Goal: Information Seeking & Learning: Learn about a topic

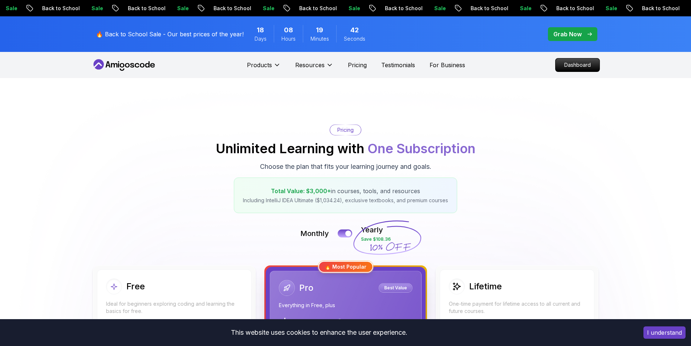
click at [582, 40] on span "pre-order" at bounding box center [572, 34] width 49 height 14
click at [575, 33] on p "Grab Now" at bounding box center [567, 34] width 28 height 9
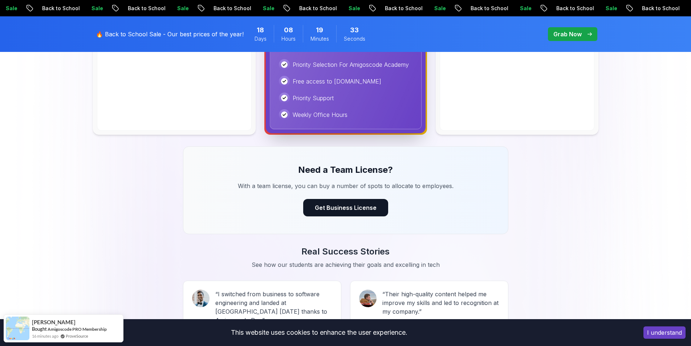
scroll to position [581, 0]
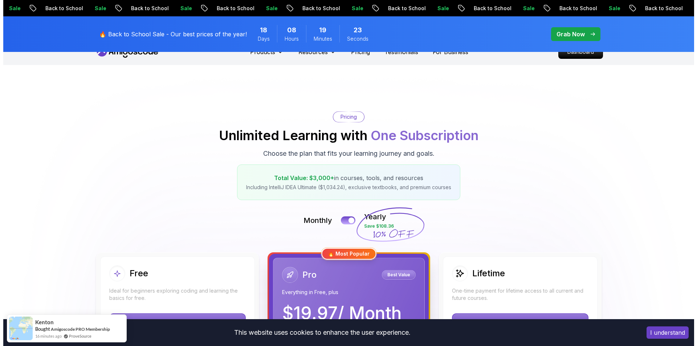
scroll to position [0, 0]
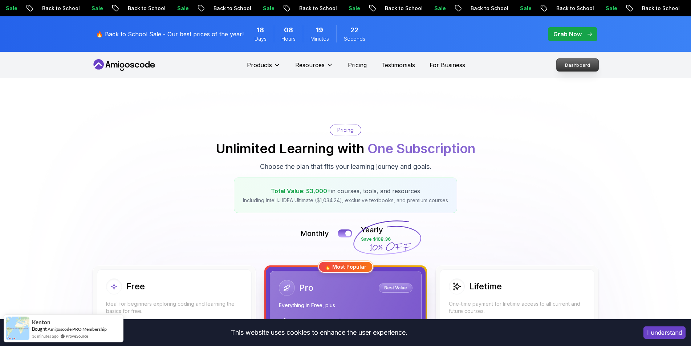
click at [575, 71] on p "Dashboard" at bounding box center [578, 65] width 42 height 12
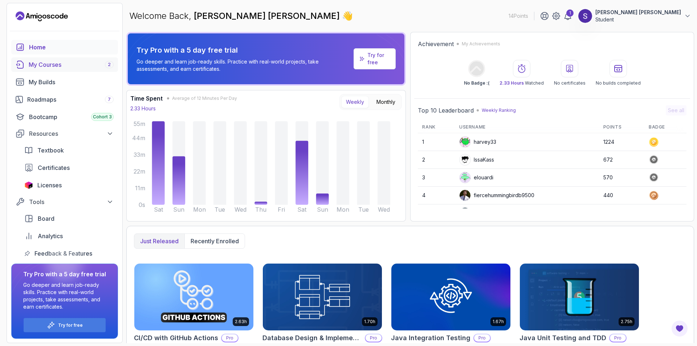
click at [41, 60] on div "My Courses 2" at bounding box center [71, 64] width 85 height 9
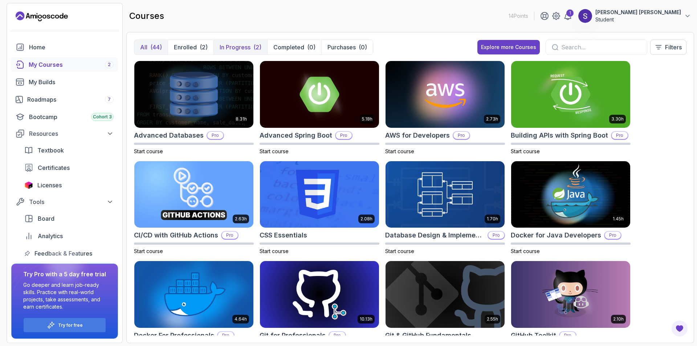
click at [238, 48] on p "In Progress" at bounding box center [235, 47] width 31 height 9
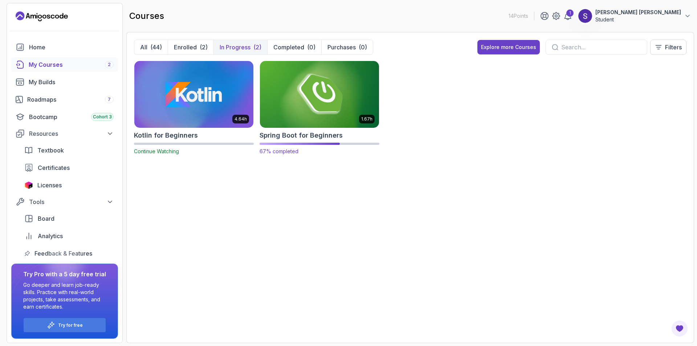
click at [324, 91] on img at bounding box center [319, 94] width 125 height 70
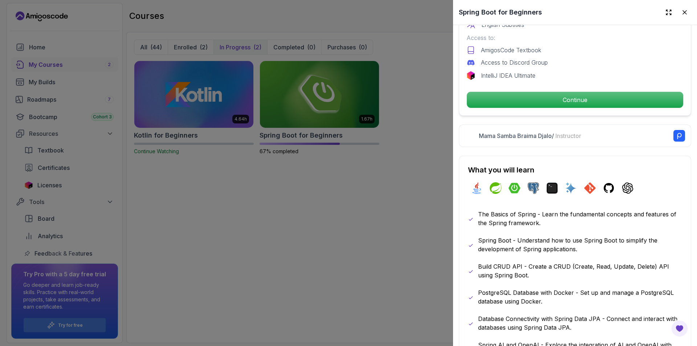
scroll to position [254, 0]
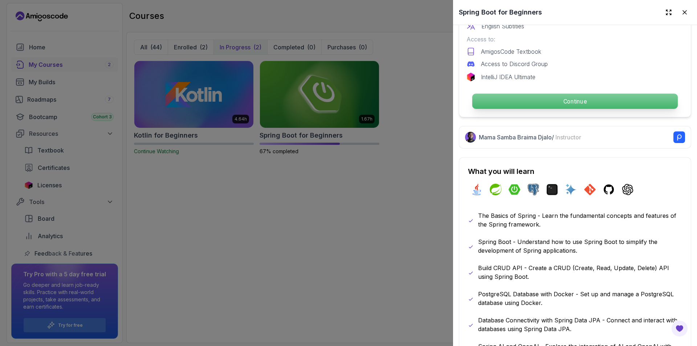
click at [480, 94] on p "Continue" at bounding box center [574, 101] width 205 height 15
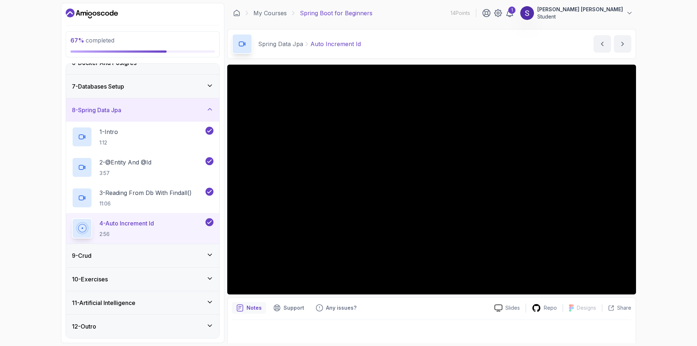
click at [192, 257] on div "9 - Crud" at bounding box center [143, 255] width 142 height 9
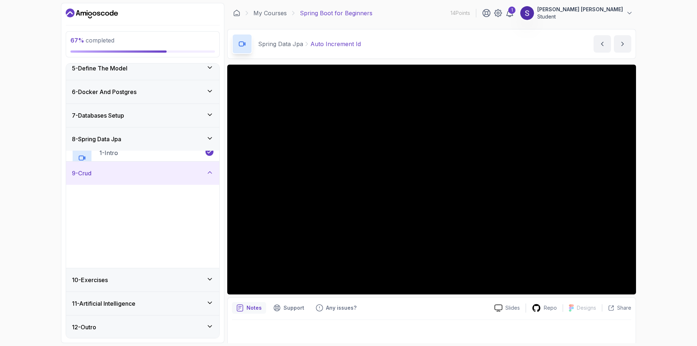
scroll to position [100, 0]
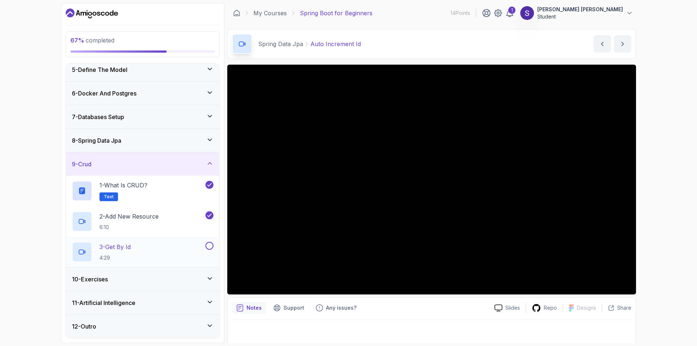
click at [135, 253] on div "3 - Get By Id 4:29" at bounding box center [138, 252] width 132 height 20
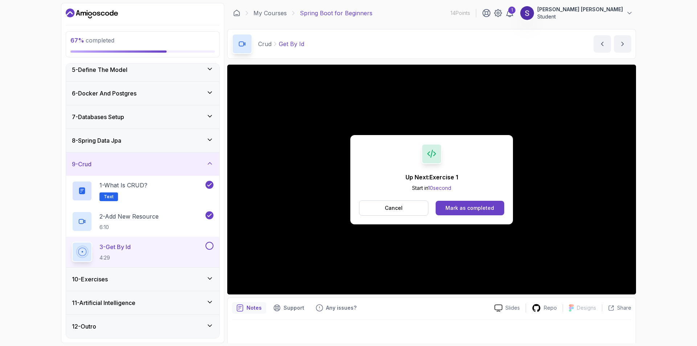
click at [207, 244] on button at bounding box center [209, 246] width 8 height 8
click at [208, 278] on icon at bounding box center [210, 278] width 4 height 2
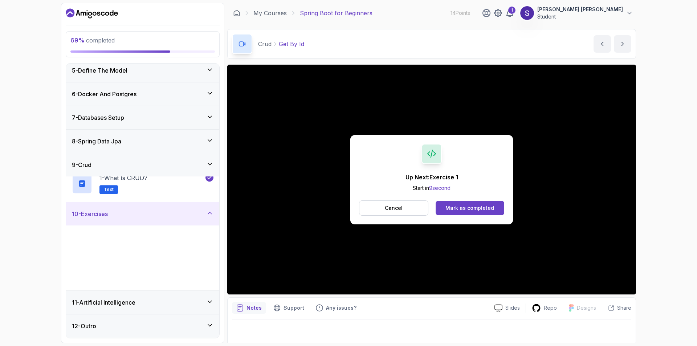
scroll to position [100, 0]
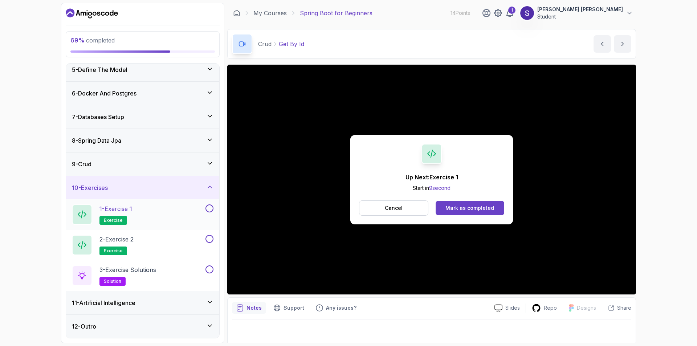
click at [143, 213] on div "1 - Exercise 1 exercise" at bounding box center [138, 214] width 132 height 20
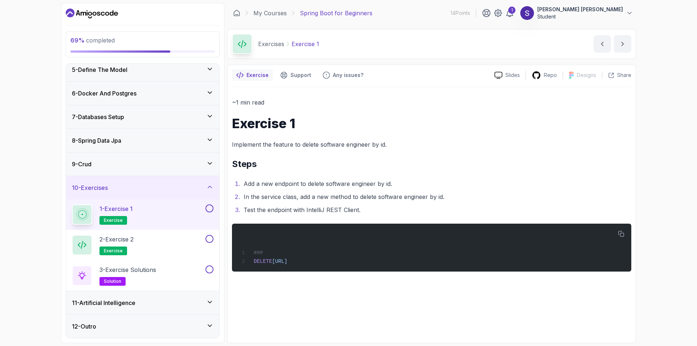
drag, startPoint x: 124, startPoint y: 208, endPoint x: 280, endPoint y: 295, distance: 178.9
click at [280, 295] on div "~1 min read Exercise 1 Implement the feature to delete software engineer by id.…" at bounding box center [431, 212] width 399 height 251
click at [620, 232] on icon "button" at bounding box center [621, 234] width 7 height 7
click at [125, 274] on h2 "3 - Exercise Solutions solution" at bounding box center [127, 275] width 57 height 20
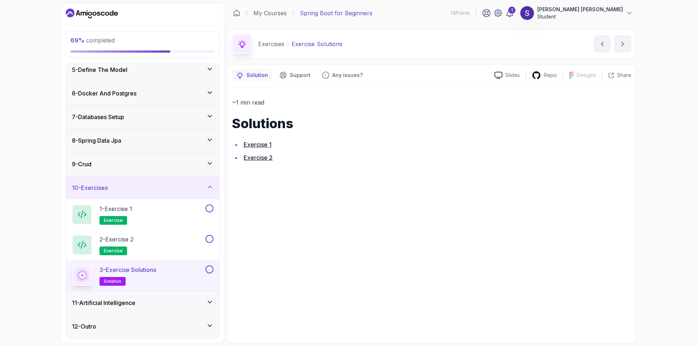
click at [254, 147] on link "Exercise 1" at bounding box center [258, 144] width 28 height 7
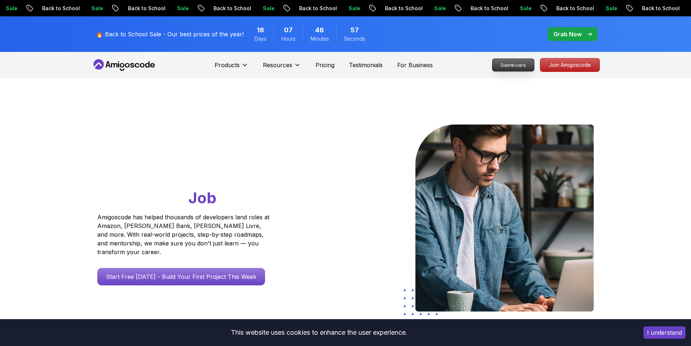
click at [517, 61] on p "Dashboard" at bounding box center [513, 65] width 42 height 12
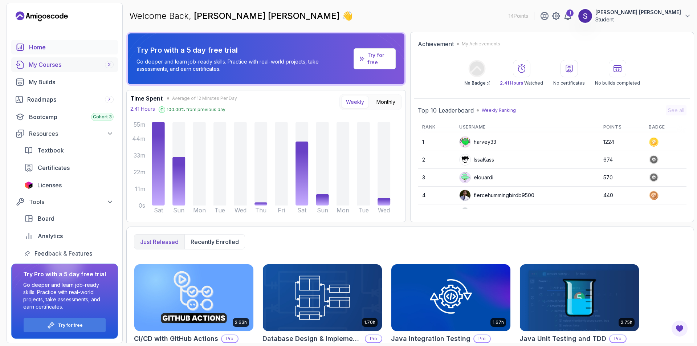
click at [58, 66] on div "My Courses 2" at bounding box center [71, 64] width 85 height 9
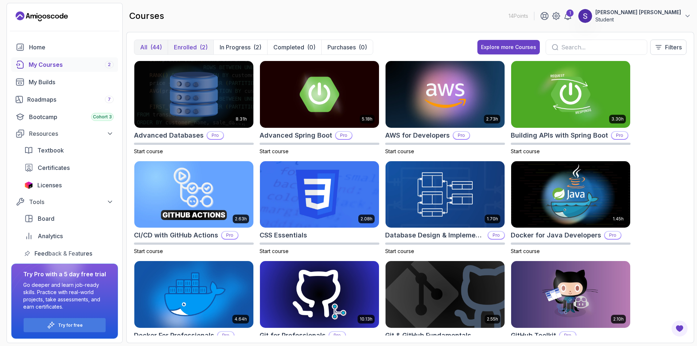
click at [193, 50] on p "Enrolled" at bounding box center [185, 47] width 23 height 9
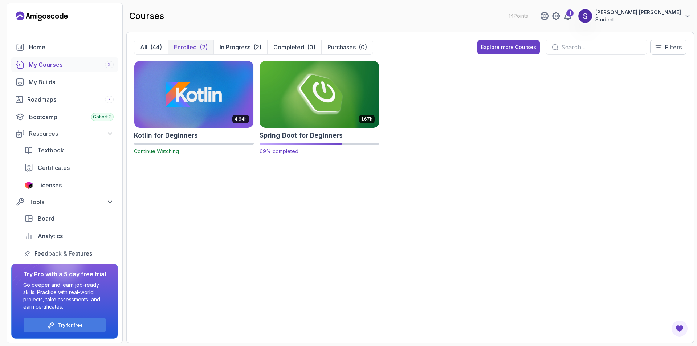
click at [303, 105] on img at bounding box center [319, 94] width 125 height 70
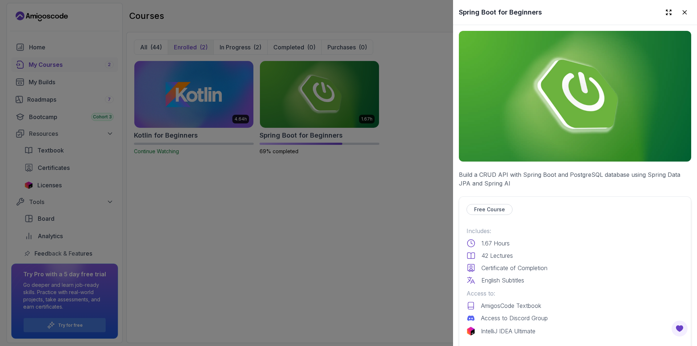
click at [350, 242] on div at bounding box center [348, 173] width 697 height 346
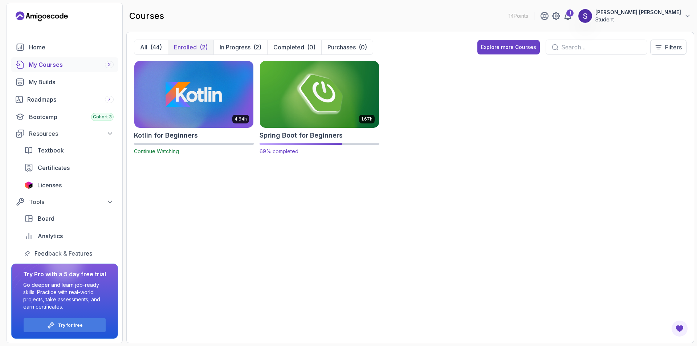
click at [282, 103] on img at bounding box center [319, 94] width 125 height 70
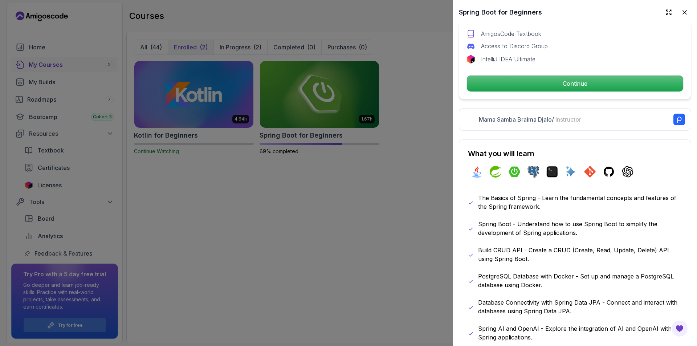
scroll to position [254, 0]
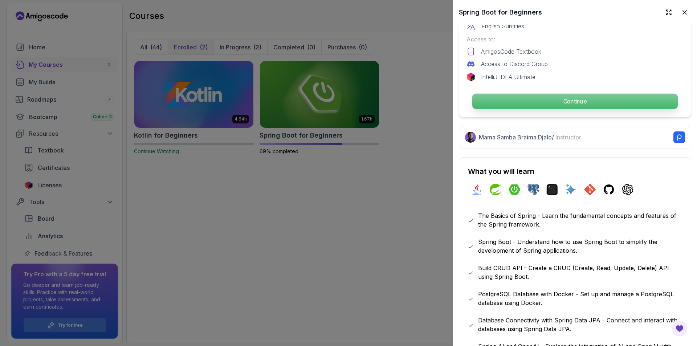
click at [532, 96] on p "Continue" at bounding box center [574, 101] width 205 height 15
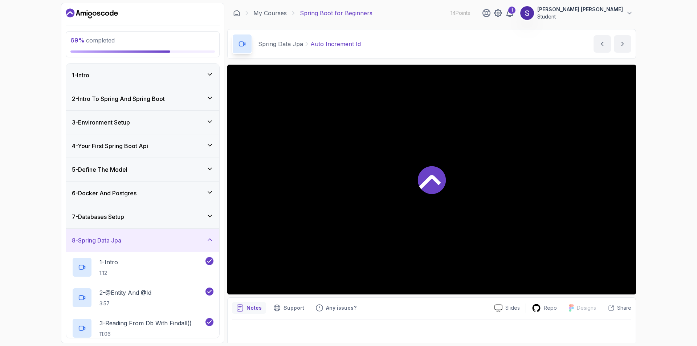
scroll to position [109, 0]
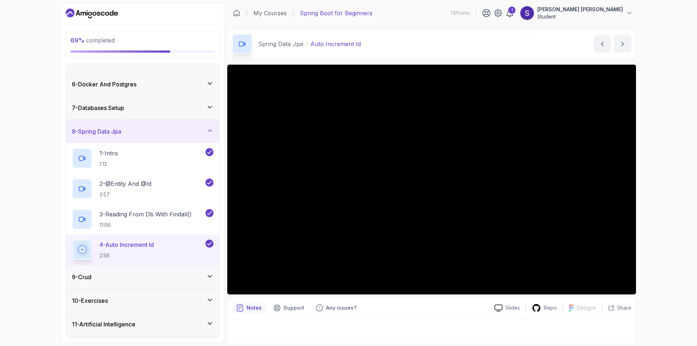
click at [211, 273] on icon at bounding box center [209, 276] width 7 height 7
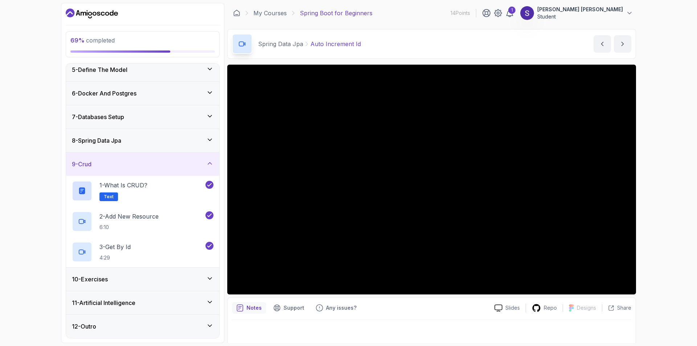
click at [210, 274] on div "10 - Exercises" at bounding box center [142, 279] width 153 height 23
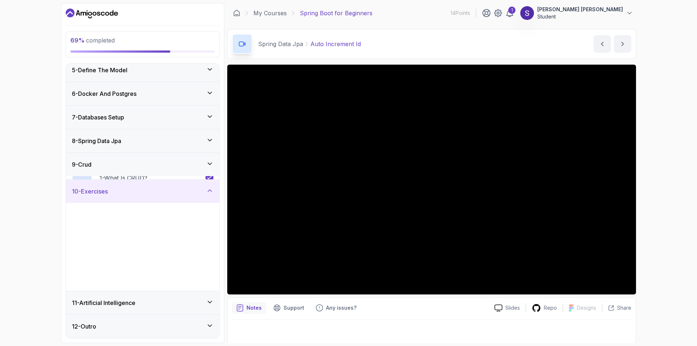
scroll to position [100, 0]
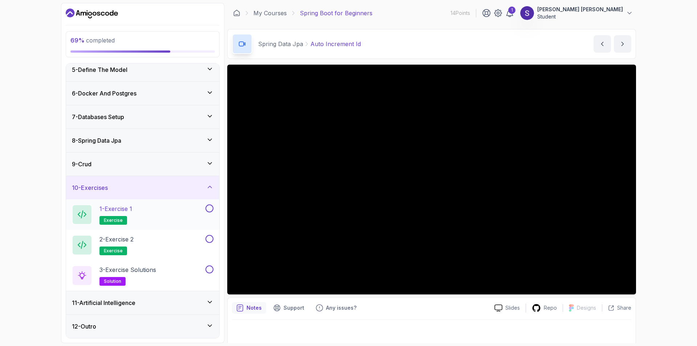
click at [178, 213] on div "1 - Exercise 1 exercise" at bounding box center [138, 214] width 132 height 20
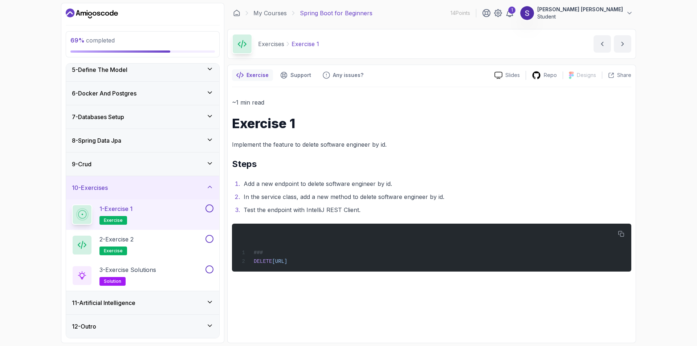
click at [207, 209] on button at bounding box center [209, 208] width 8 height 8
click at [142, 242] on div "2 - Exercise 2 exercise" at bounding box center [138, 245] width 132 height 20
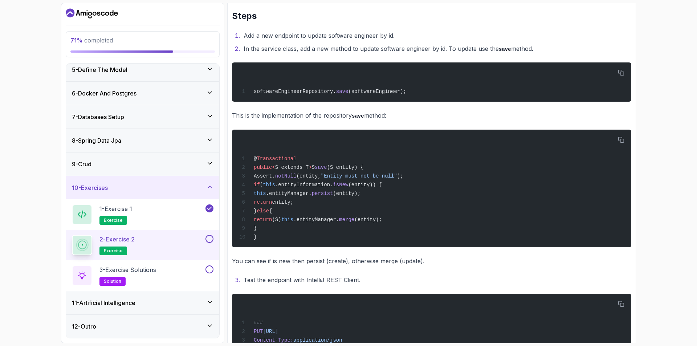
scroll to position [73, 0]
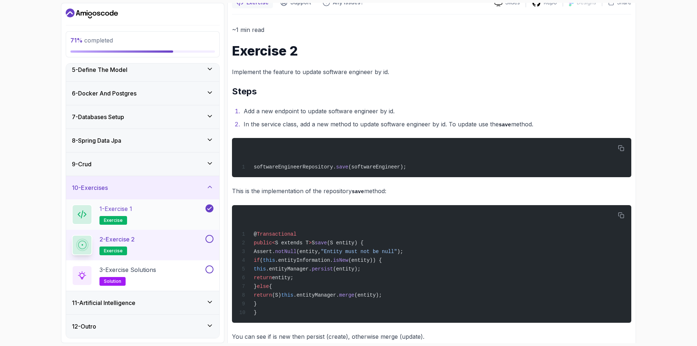
click at [117, 212] on h2 "1 - Exercise 1 exercise" at bounding box center [115, 214] width 33 height 20
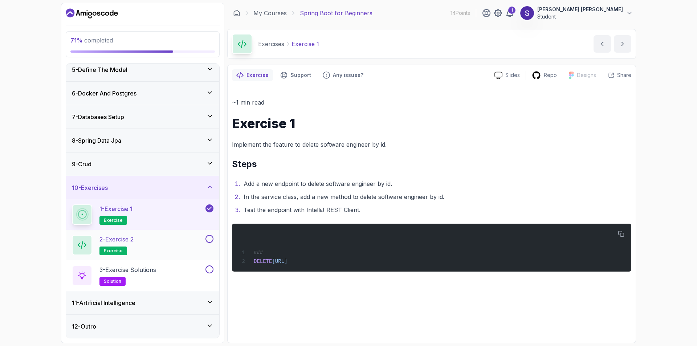
click at [163, 241] on div "2 - Exercise 2 exercise" at bounding box center [138, 245] width 132 height 20
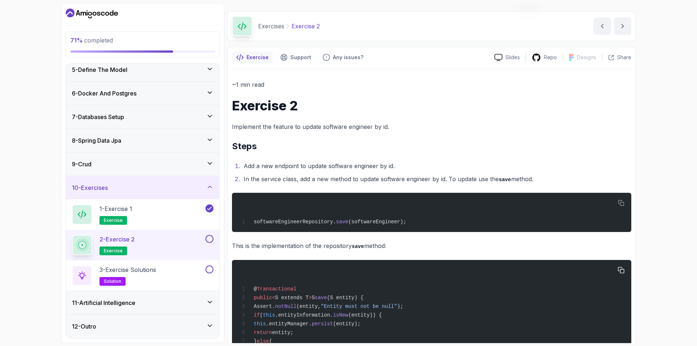
scroll to position [3, 0]
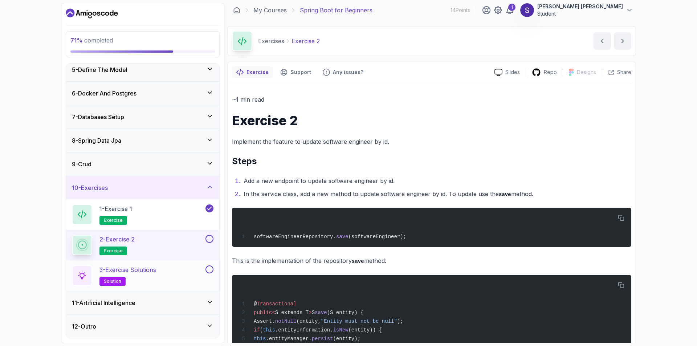
click at [132, 266] on p "3 - Exercise Solutions" at bounding box center [127, 269] width 57 height 9
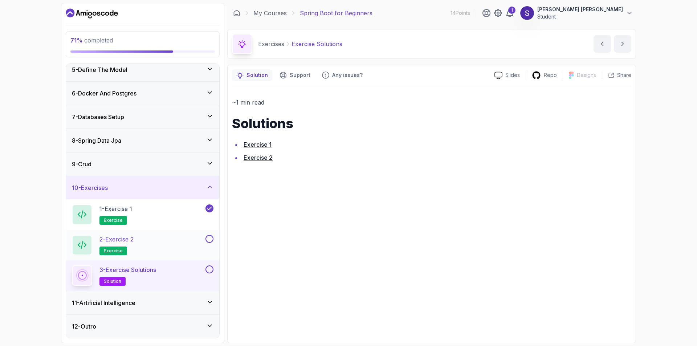
click at [127, 253] on h2 "2 - Exercise 2 exercise" at bounding box center [116, 245] width 34 height 20
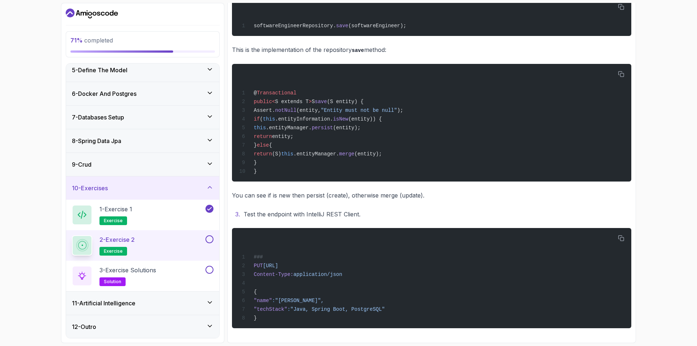
scroll to position [100, 0]
click at [209, 239] on button at bounding box center [209, 239] width 8 height 8
click at [211, 270] on button at bounding box center [209, 269] width 8 height 8
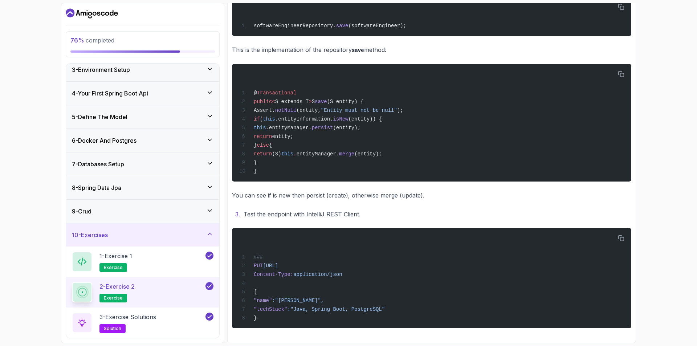
scroll to position [0, 0]
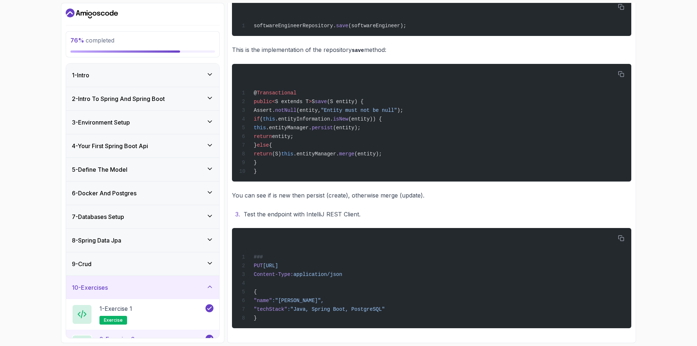
click at [43, 139] on div "76 % completed 1 - Intro 2 - Intro To Spring And Spring Boot 3 - Environment Se…" at bounding box center [348, 173] width 697 height 346
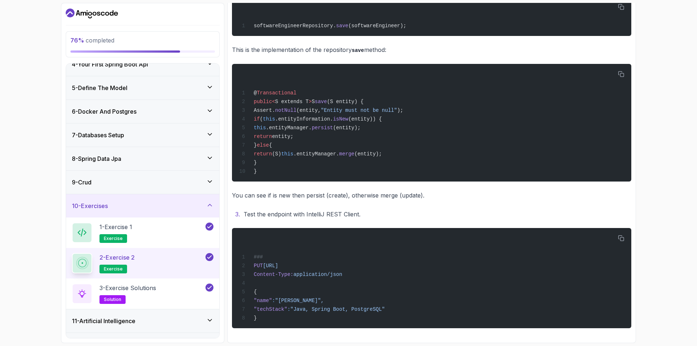
scroll to position [100, 0]
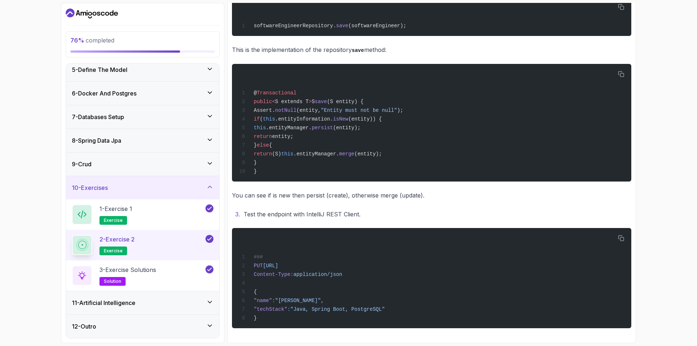
click at [125, 307] on h3 "11 - Artificial Intelligence" at bounding box center [104, 302] width 64 height 9
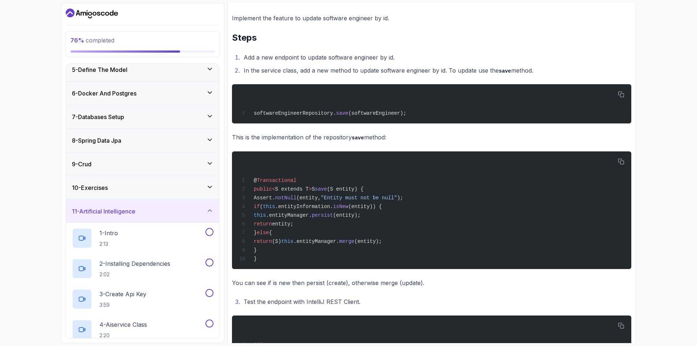
scroll to position [221, 0]
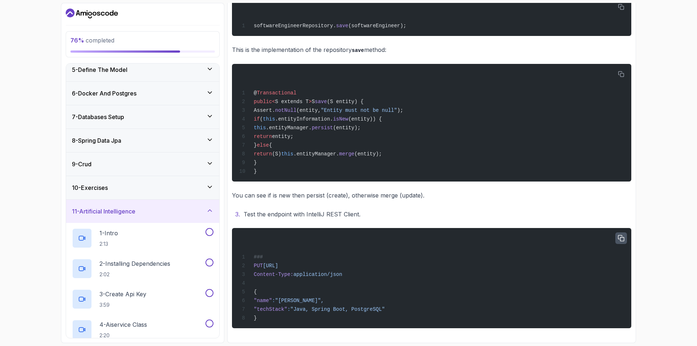
click at [620, 237] on icon "button" at bounding box center [621, 238] width 7 height 7
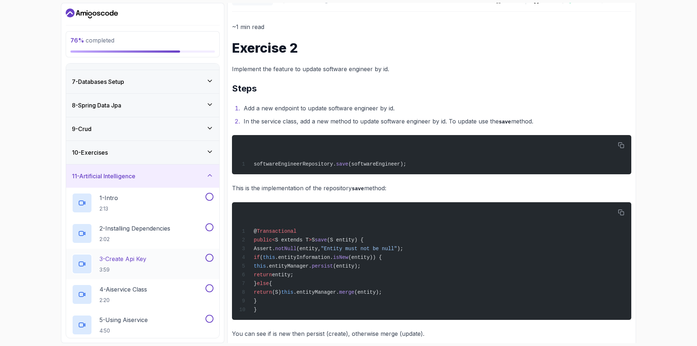
scroll to position [222, 0]
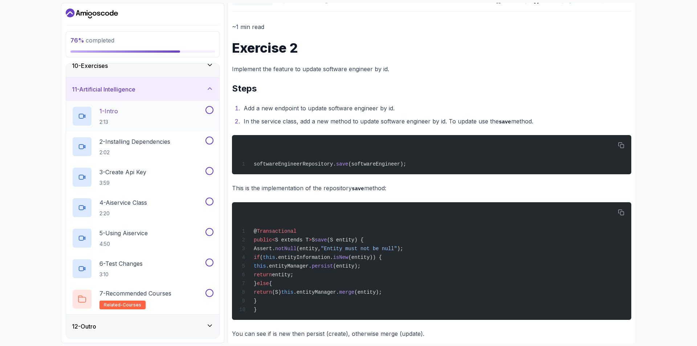
click at [125, 118] on div "1 - Intro 2:13" at bounding box center [138, 116] width 132 height 20
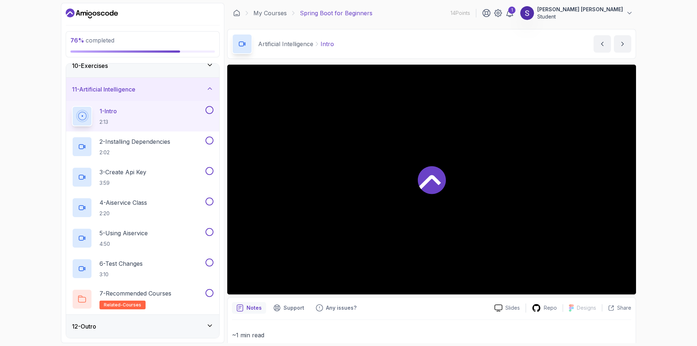
click at [429, 176] on icon at bounding box center [432, 180] width 28 height 28
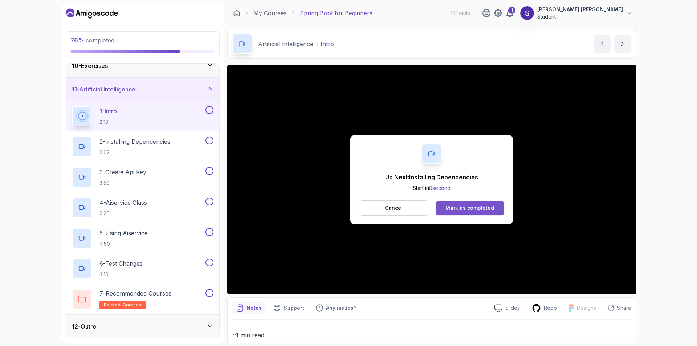
click at [455, 203] on button "Mark as completed" at bounding box center [470, 208] width 69 height 15
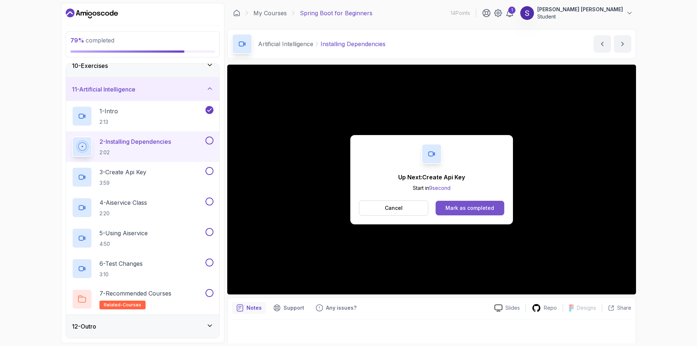
click at [481, 203] on button "Mark as completed" at bounding box center [470, 208] width 69 height 15
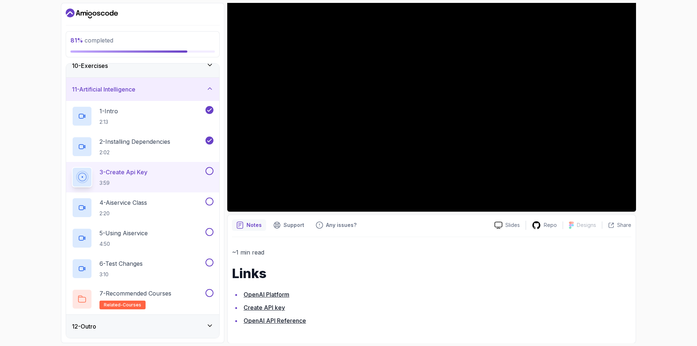
scroll to position [83, 0]
drag, startPoint x: 272, startPoint y: 303, endPoint x: 270, endPoint y: 307, distance: 5.1
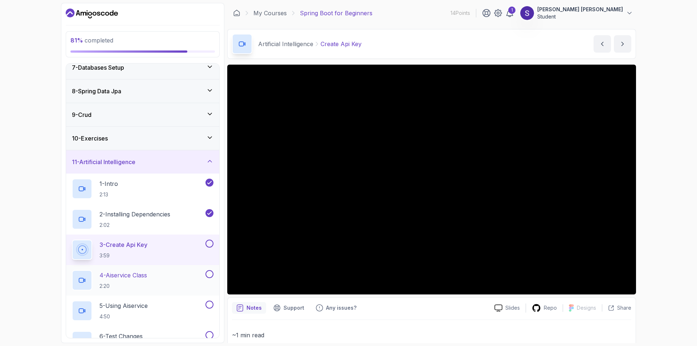
scroll to position [186, 0]
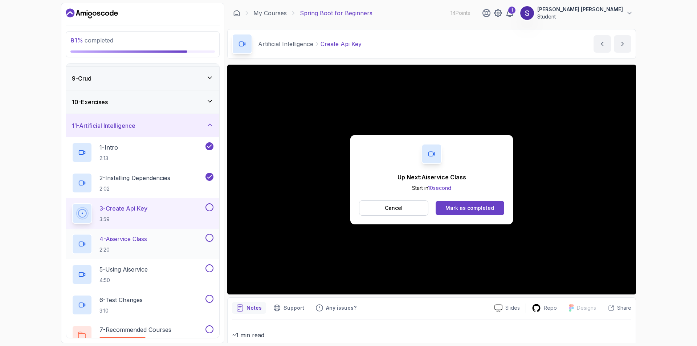
click at [145, 240] on p "4 - Aiservice Class" at bounding box center [123, 239] width 48 height 9
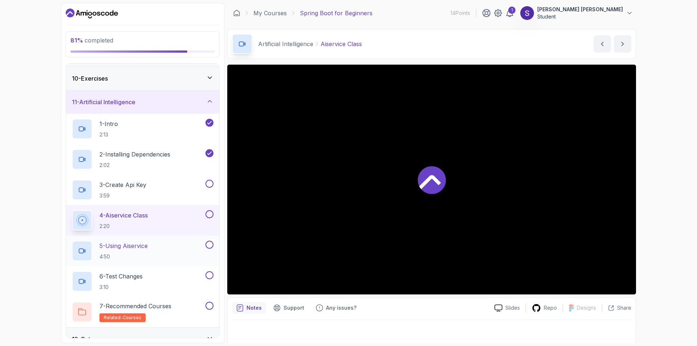
scroll to position [222, 0]
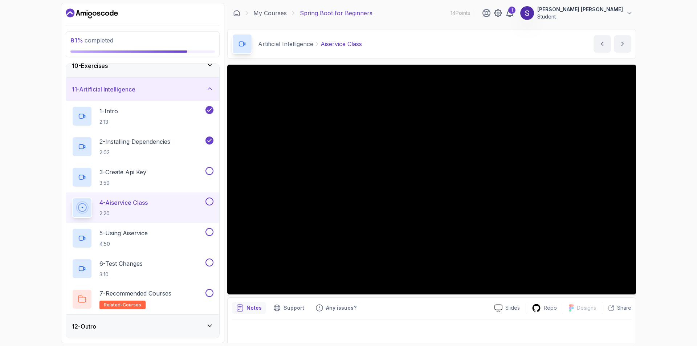
click at [207, 330] on div "12 - Outro" at bounding box center [143, 326] width 142 height 9
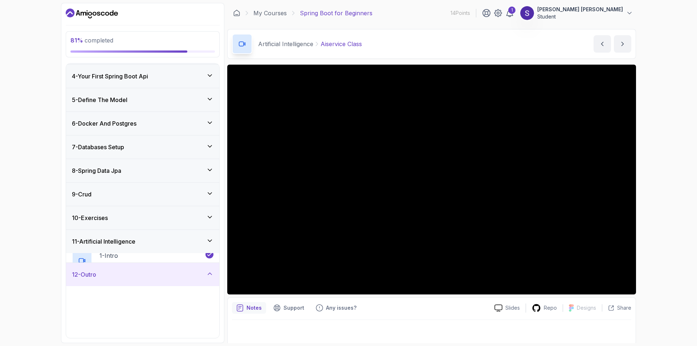
scroll to position [69, 0]
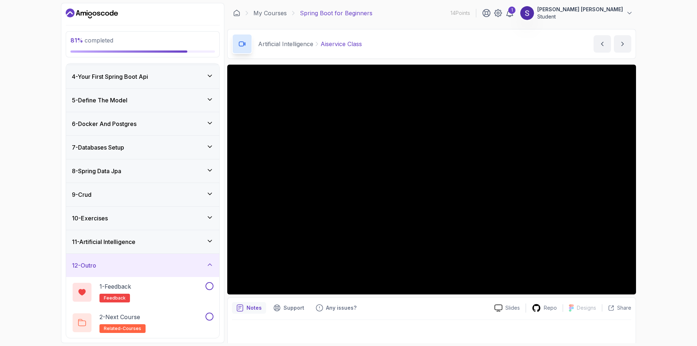
drag, startPoint x: 211, startPoint y: 243, endPoint x: 201, endPoint y: 238, distance: 11.1
click at [211, 242] on icon at bounding box center [209, 240] width 7 height 7
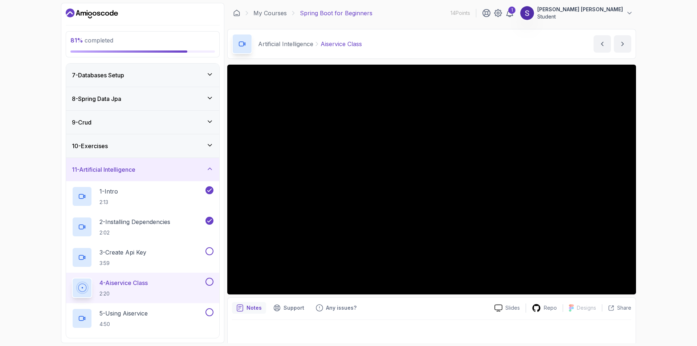
scroll to position [142, 0]
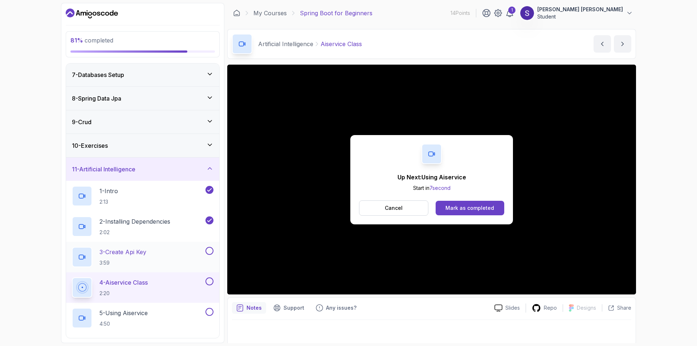
click at [209, 250] on button at bounding box center [209, 251] width 8 height 8
click at [209, 286] on button "4 - Aiservice Class 2:20" at bounding box center [143, 287] width 142 height 20
click at [208, 281] on button at bounding box center [209, 281] width 8 height 8
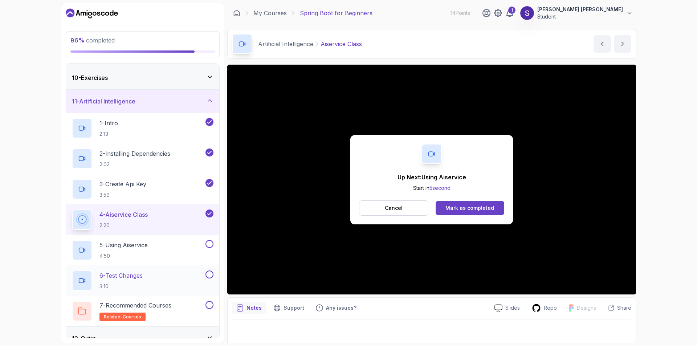
scroll to position [215, 0]
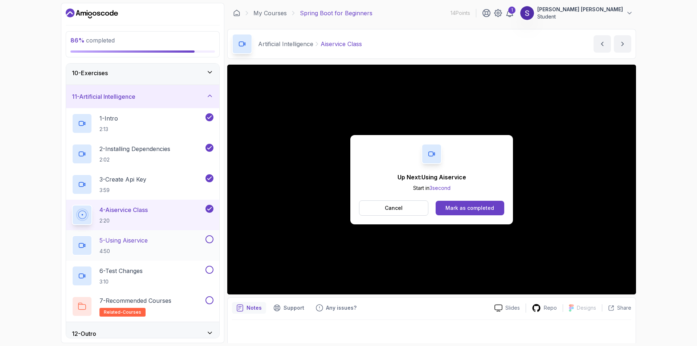
click at [156, 240] on div "5 - Using Aiservice 4:50" at bounding box center [138, 245] width 132 height 20
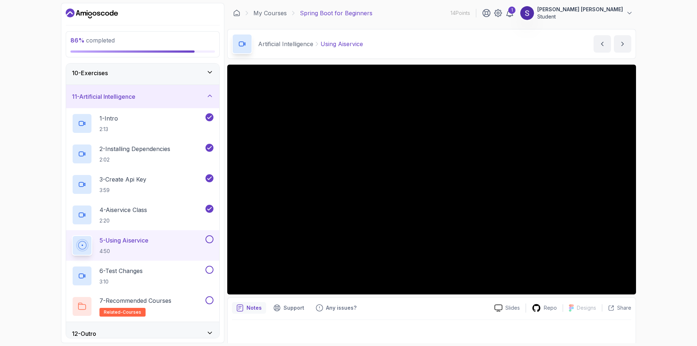
scroll to position [2, 0]
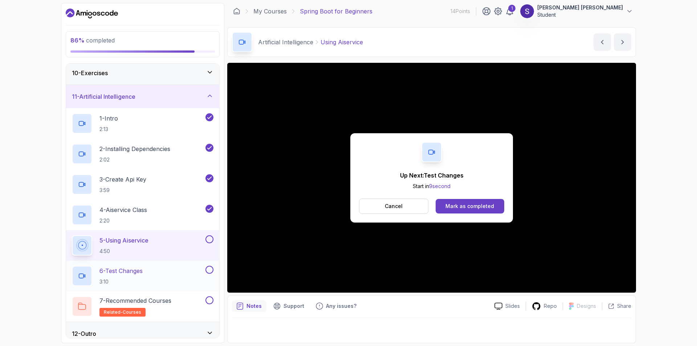
drag, startPoint x: 489, startPoint y: 205, endPoint x: 191, endPoint y: 282, distance: 307.3
click at [489, 205] on div "Mark as completed" at bounding box center [469, 206] width 49 height 7
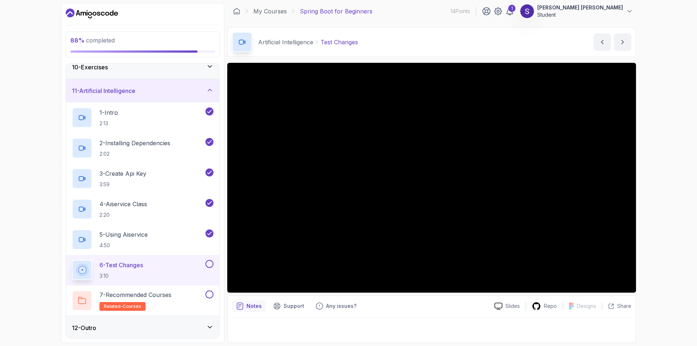
scroll to position [222, 0]
click at [203, 265] on div "6 - Test Changes 3:10" at bounding box center [138, 268] width 132 height 20
click at [209, 262] on button at bounding box center [209, 262] width 8 height 8
click at [211, 300] on button "7 - Recommended Courses related-courses" at bounding box center [143, 299] width 142 height 20
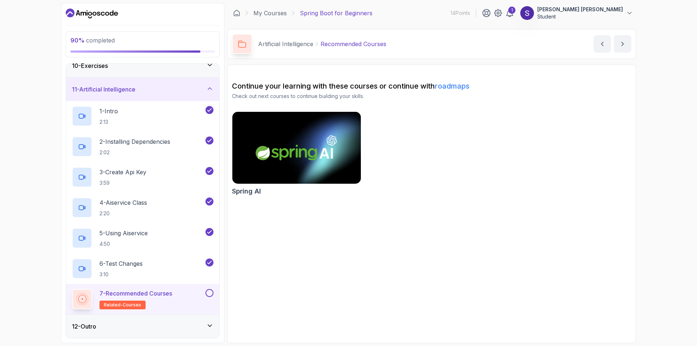
click at [210, 290] on button at bounding box center [209, 293] width 8 height 8
click at [204, 323] on div "12 - Outro" at bounding box center [143, 326] width 142 height 9
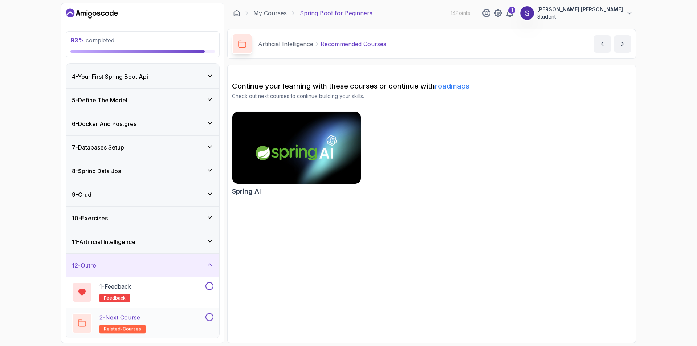
scroll to position [69, 0]
click at [210, 287] on button at bounding box center [209, 286] width 8 height 8
click at [208, 315] on button at bounding box center [209, 317] width 8 height 8
click at [626, 40] on button "next content" at bounding box center [622, 43] width 17 height 17
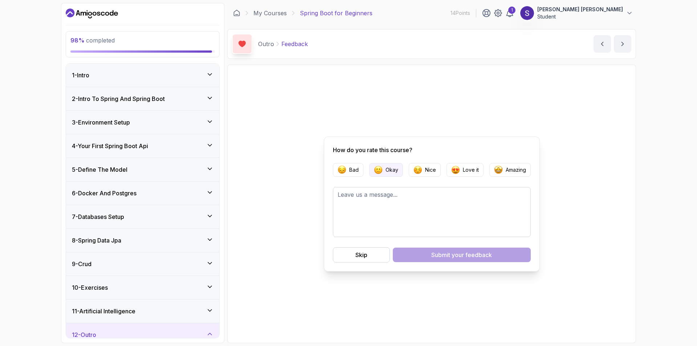
click at [387, 169] on p "Okay" at bounding box center [392, 169] width 13 height 7
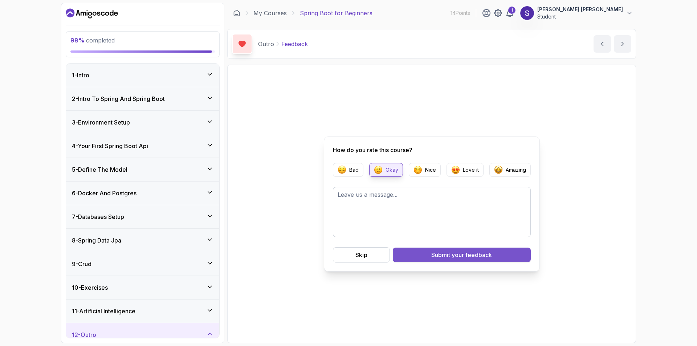
click at [470, 257] on span "your feedback" at bounding box center [472, 254] width 40 height 9
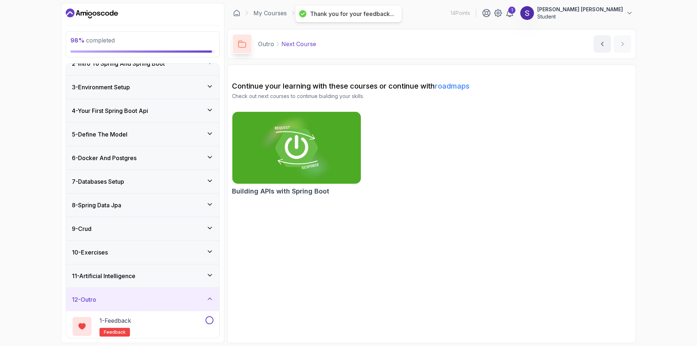
scroll to position [69, 0]
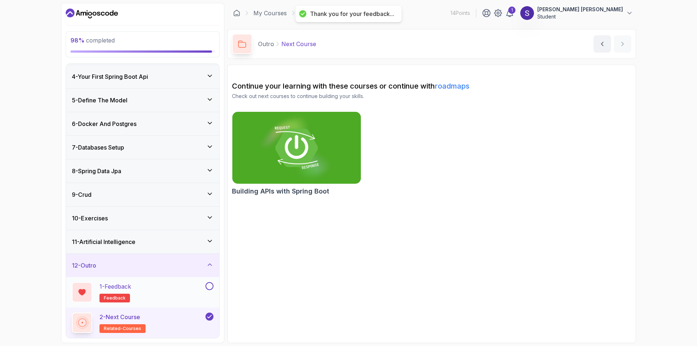
click at [211, 286] on button at bounding box center [209, 286] width 8 height 8
click at [409, 243] on section "Continue your learning with these courses or continue with roadmaps Check out n…" at bounding box center [431, 204] width 409 height 278
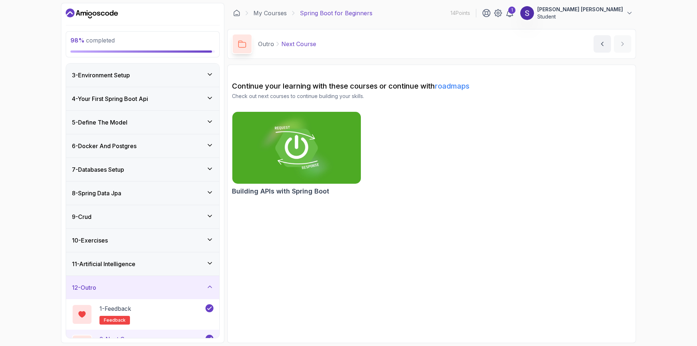
scroll to position [0, 0]
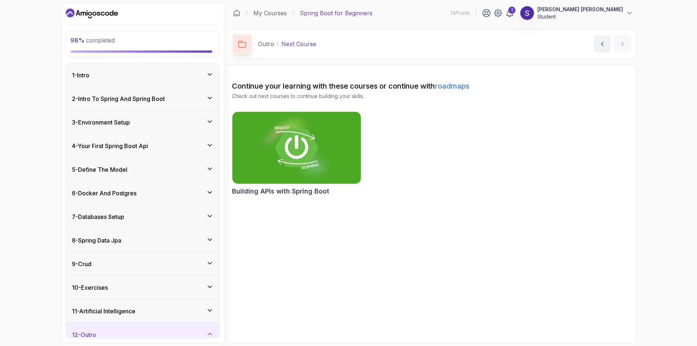
click at [210, 69] on div "1 - Intro" at bounding box center [142, 75] width 153 height 23
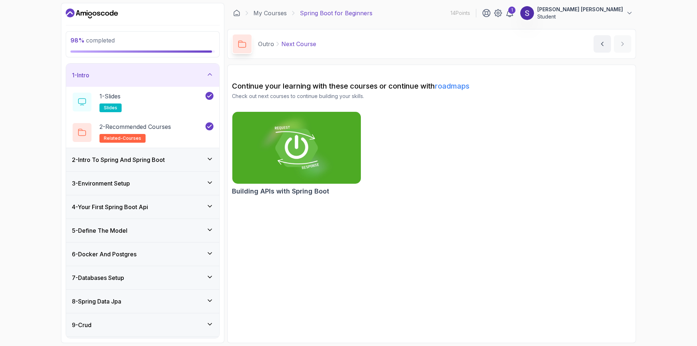
click at [208, 164] on div "2 - Intro To Spring And Spring Boot" at bounding box center [143, 159] width 142 height 9
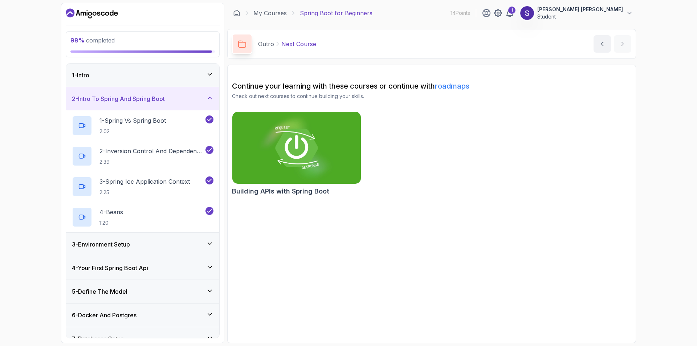
click at [213, 244] on div "3 - Environment Setup" at bounding box center [142, 244] width 153 height 23
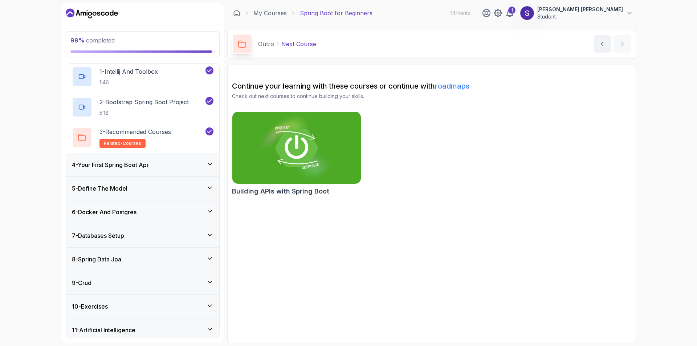
click at [201, 167] on div "4 - Your First Spring Boot Api" at bounding box center [143, 164] width 142 height 9
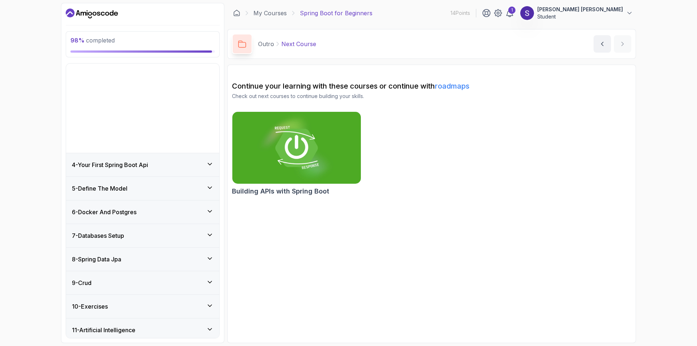
scroll to position [8, 0]
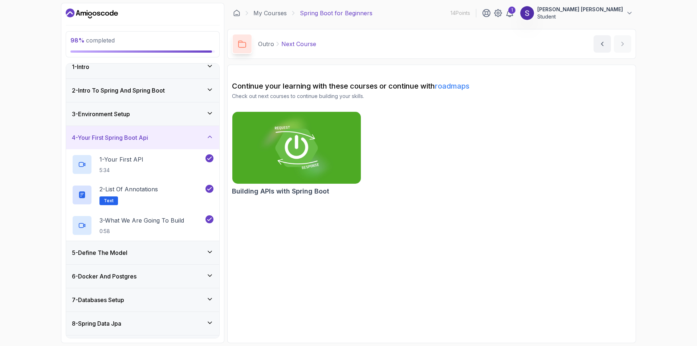
click at [209, 249] on icon at bounding box center [209, 251] width 7 height 7
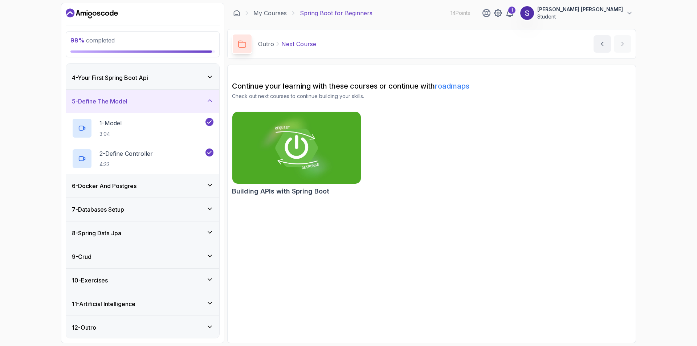
scroll to position [69, 0]
click at [207, 184] on div "6 - Docker And Postgres" at bounding box center [143, 184] width 142 height 9
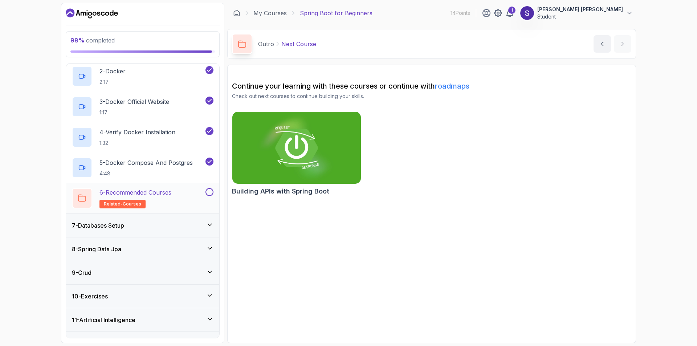
scroll to position [178, 0]
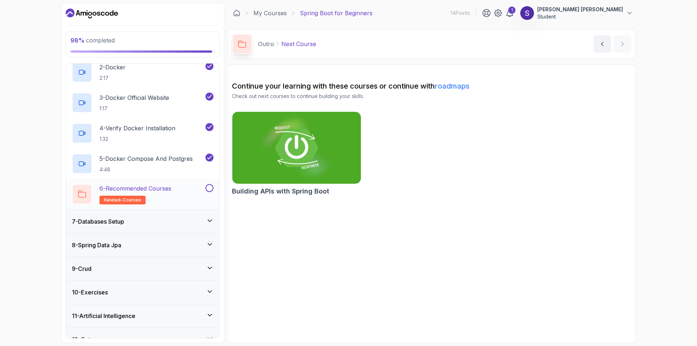
click at [208, 186] on button at bounding box center [209, 188] width 8 height 8
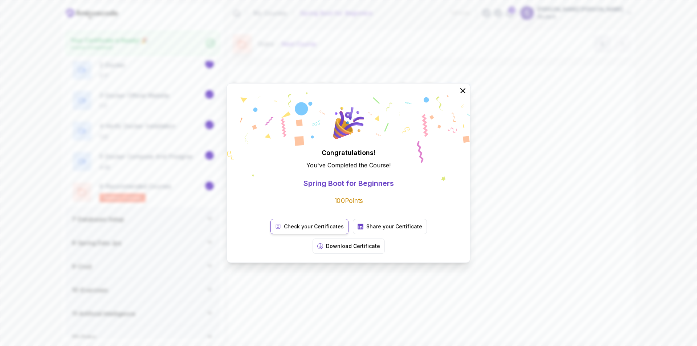
click at [294, 230] on p "Check your Certificates" at bounding box center [314, 226] width 60 height 7
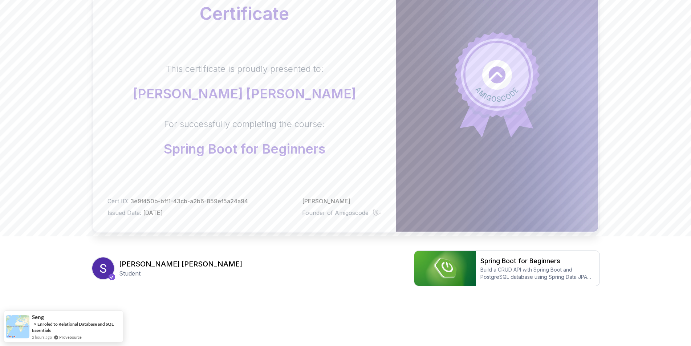
scroll to position [114, 0]
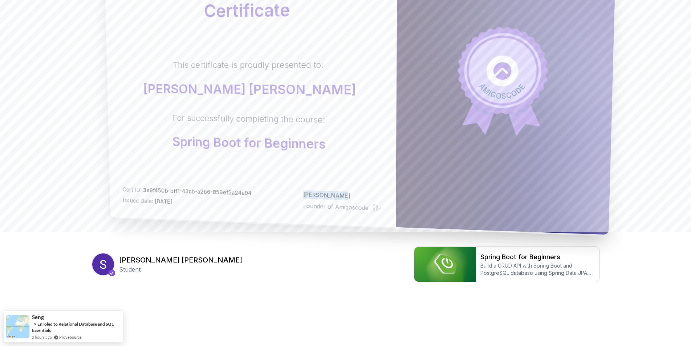
drag, startPoint x: 340, startPoint y: 193, endPoint x: 296, endPoint y: 195, distance: 44.3
click at [296, 195] on div "Cert ID: 3e9f450b-bff1-43cb-a2b6-859ef5a24a94 Issued Date: 2025-09-03 Nelson Dj…" at bounding box center [251, 199] width 259 height 27
